Goal: Task Accomplishment & Management: Manage account settings

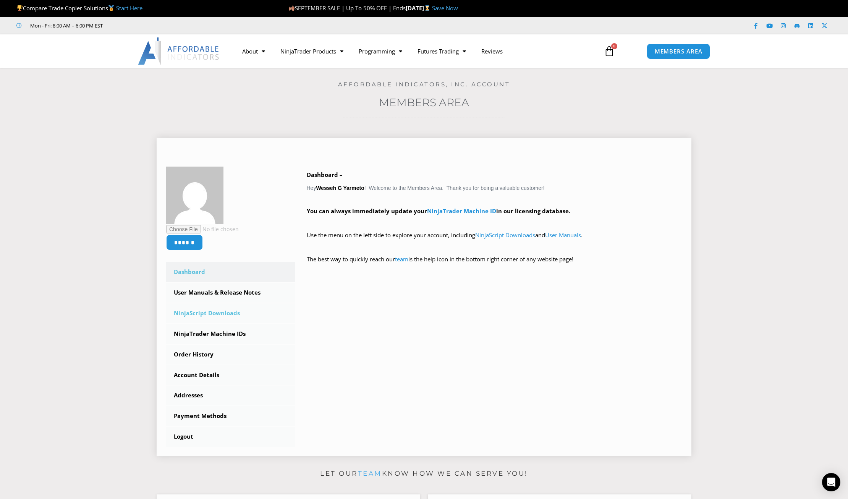
click at [213, 314] on link "NinjaScript Downloads" at bounding box center [230, 313] width 129 height 20
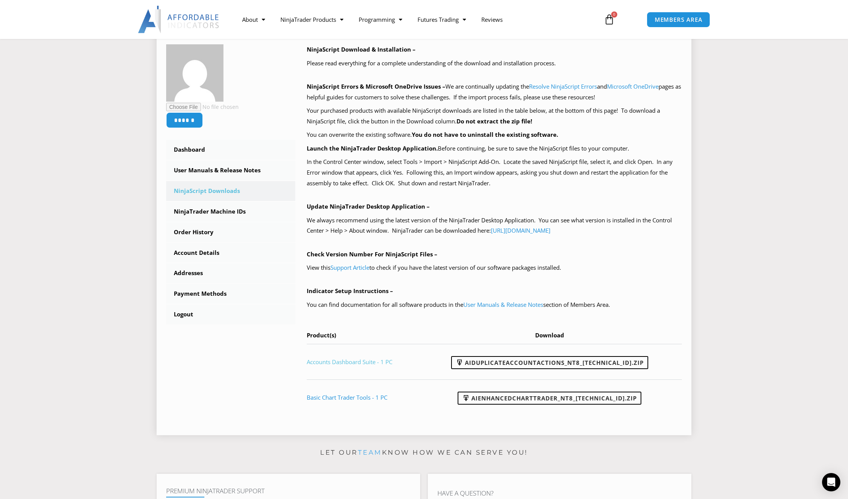
scroll to position [76, 0]
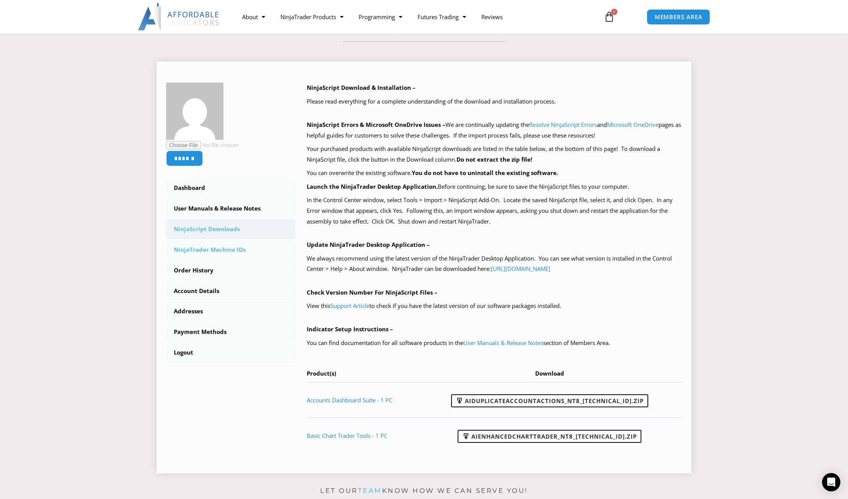
click at [207, 252] on link "NinjaTrader Machine IDs" at bounding box center [230, 250] width 129 height 20
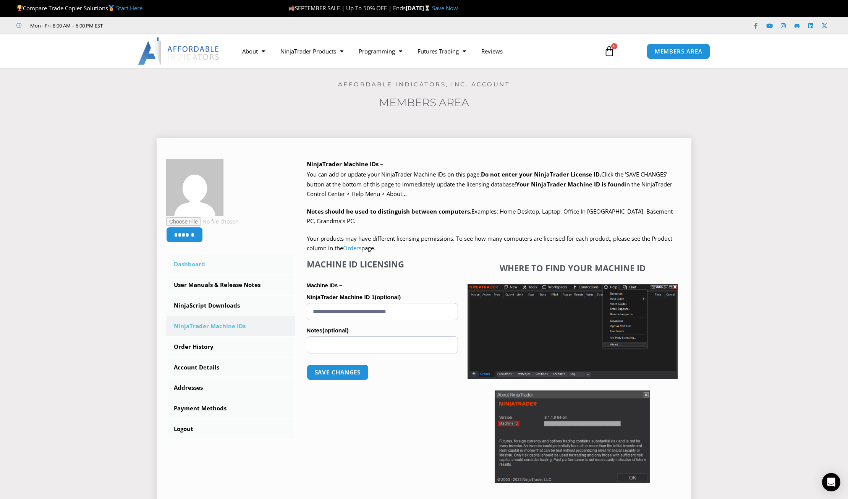
click at [199, 264] on link "Dashboard" at bounding box center [230, 264] width 129 height 20
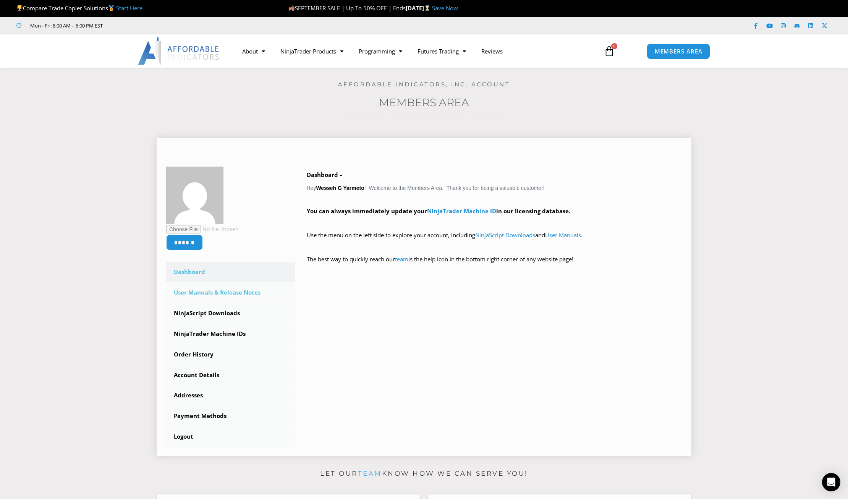
click at [202, 295] on link "User Manuals & Release Notes" at bounding box center [230, 293] width 129 height 20
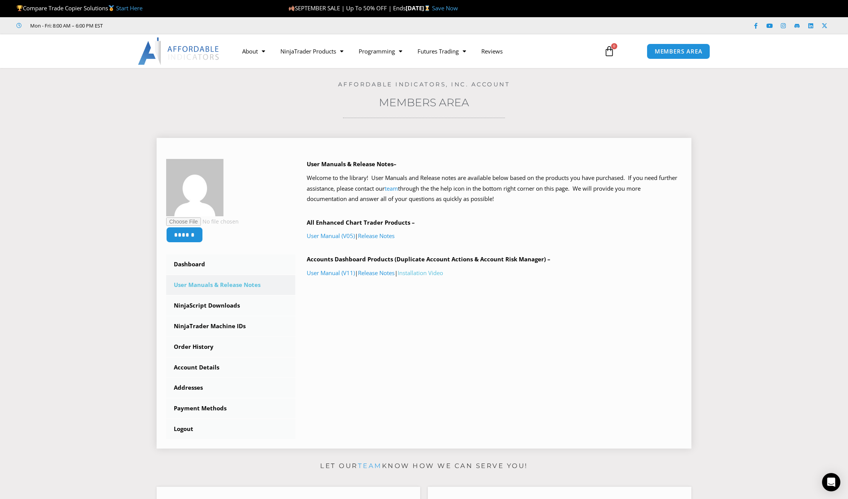
click at [418, 275] on link "Installation Video" at bounding box center [420, 273] width 45 height 8
click at [210, 307] on link "NinjaScript Downloads" at bounding box center [230, 306] width 129 height 20
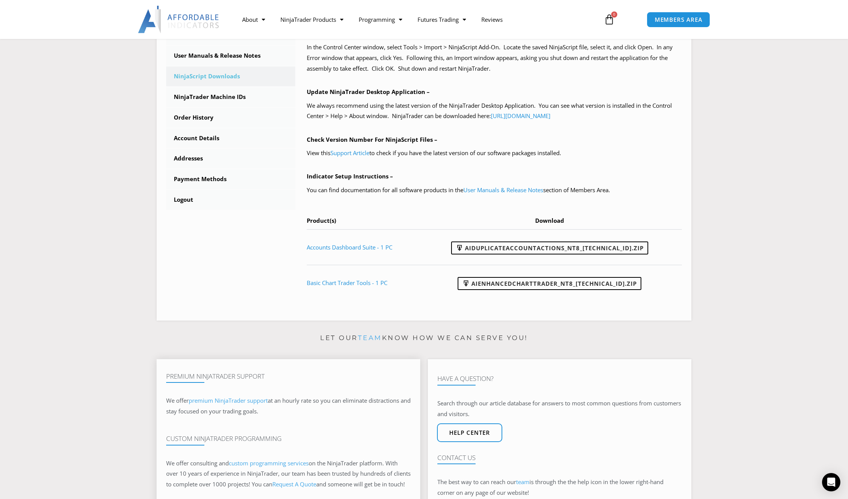
scroll to position [344, 0]
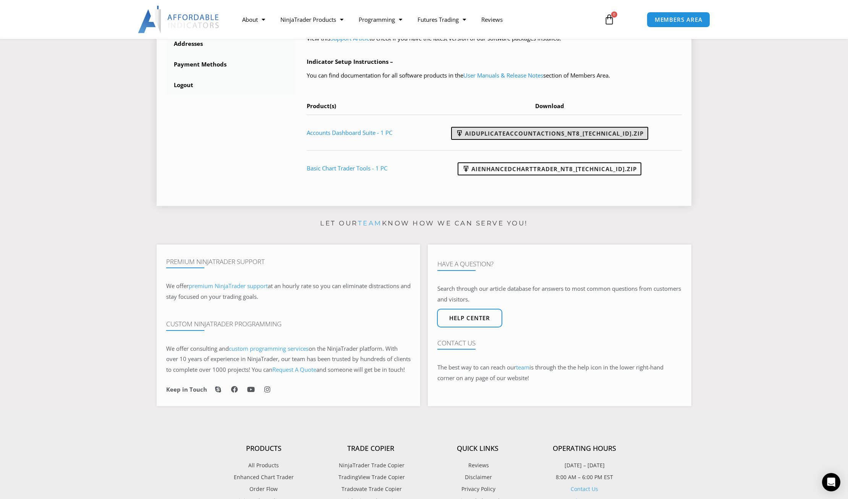
click at [481, 131] on link "AIDuplicateAccountActions_NT8_[TECHNICAL_ID].zip" at bounding box center [549, 133] width 197 height 13
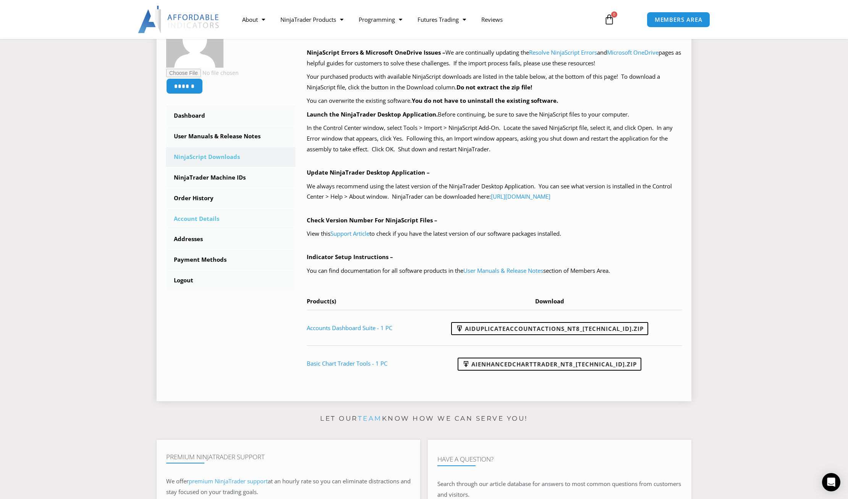
scroll to position [38, 0]
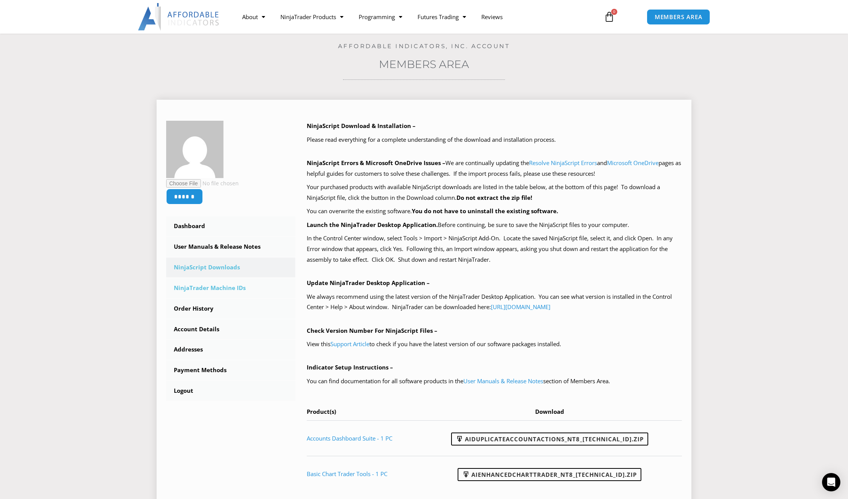
click at [212, 290] on link "NinjaTrader Machine IDs" at bounding box center [230, 288] width 129 height 20
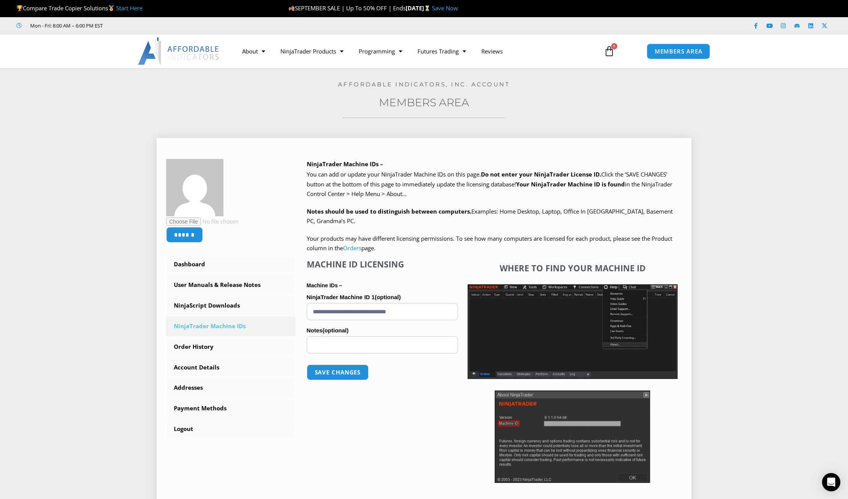
drag, startPoint x: 311, startPoint y: 313, endPoint x: 492, endPoint y: 314, distance: 181.9
click at [492, 314] on div "**********" at bounding box center [495, 373] width 376 height 228
paste input "**********"
type input "**********"
click at [339, 375] on button "Save changes" at bounding box center [337, 372] width 65 height 16
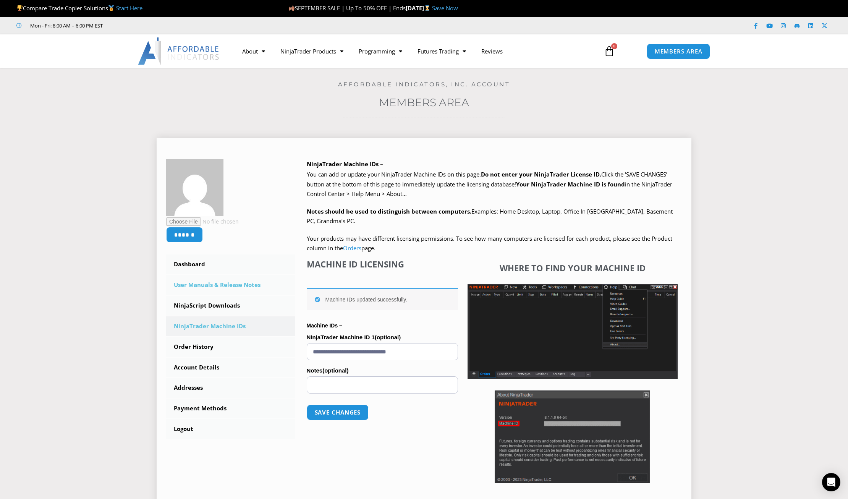
click at [207, 280] on link "User Manuals & Release Notes" at bounding box center [230, 285] width 129 height 20
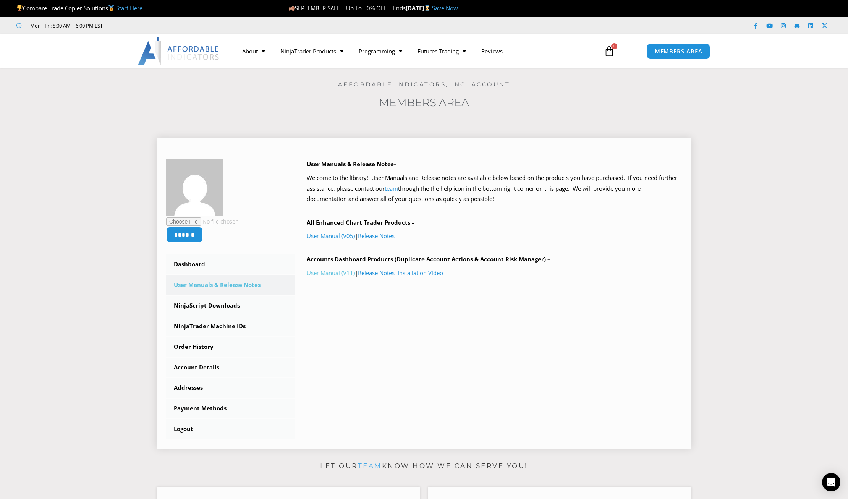
click at [326, 272] on link "User Manual (V11)" at bounding box center [331, 273] width 48 height 8
click at [692, 53] on span "MEMBERS AREA" at bounding box center [678, 51] width 52 height 6
click at [607, 54] on icon at bounding box center [609, 51] width 11 height 11
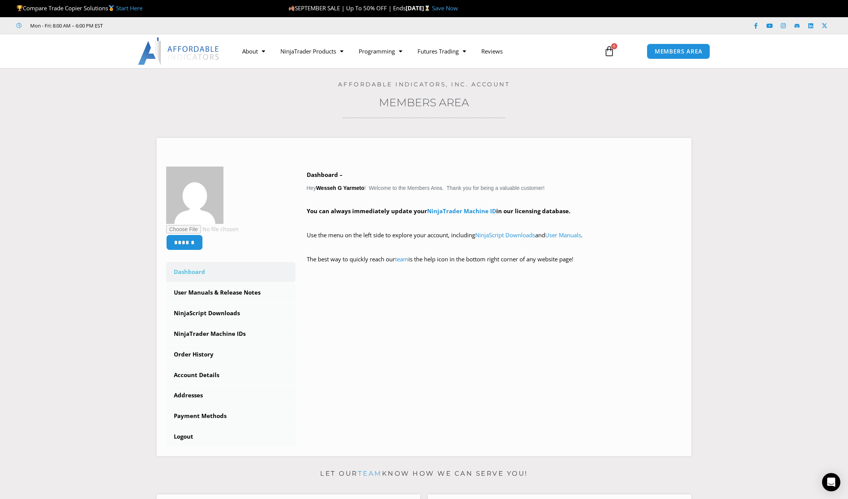
click at [607, 54] on icon at bounding box center [609, 51] width 11 height 11
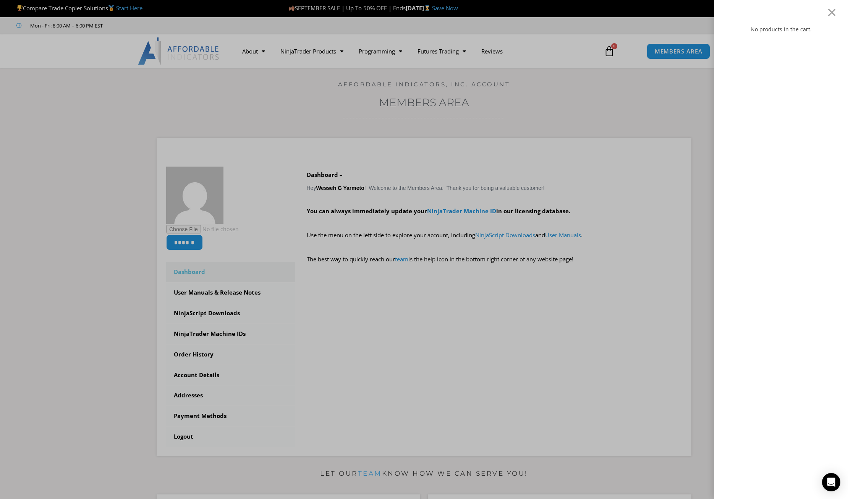
click at [607, 54] on div "No products in the cart." at bounding box center [424, 249] width 848 height 499
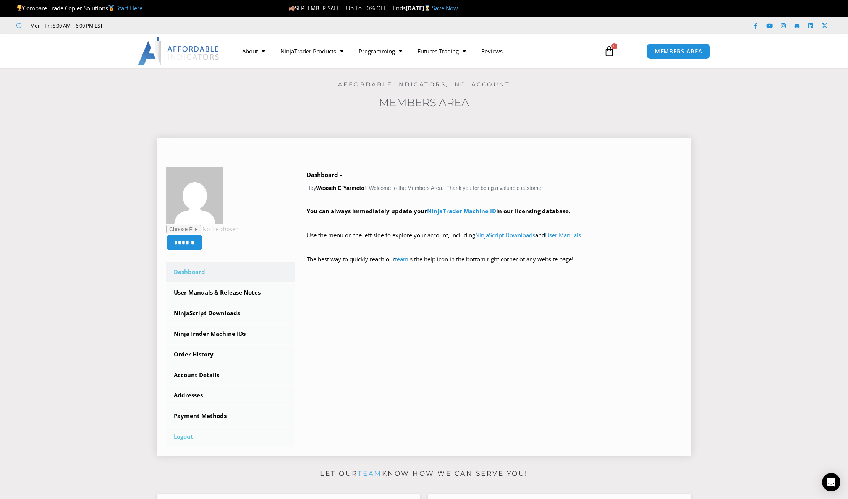
click at [186, 436] on link "Logout" at bounding box center [230, 437] width 129 height 20
